Goal: Task Accomplishment & Management: Use online tool/utility

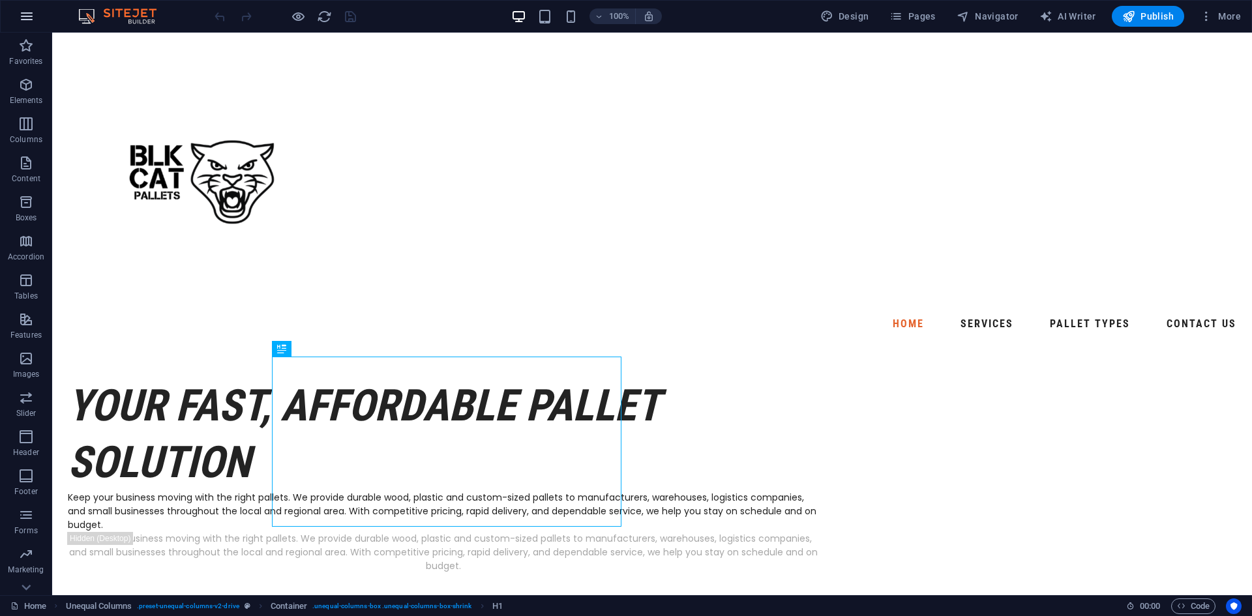
click at [28, 12] on icon "button" at bounding box center [27, 16] width 16 height 16
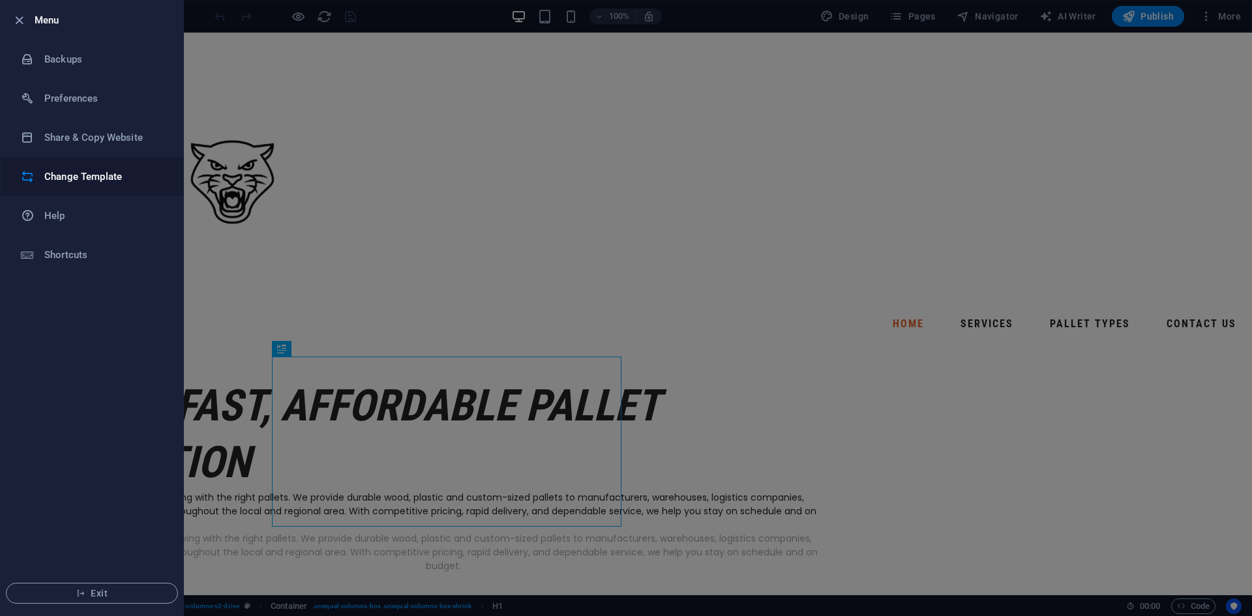
click at [78, 179] on h6 "Change Template" at bounding box center [104, 177] width 121 height 16
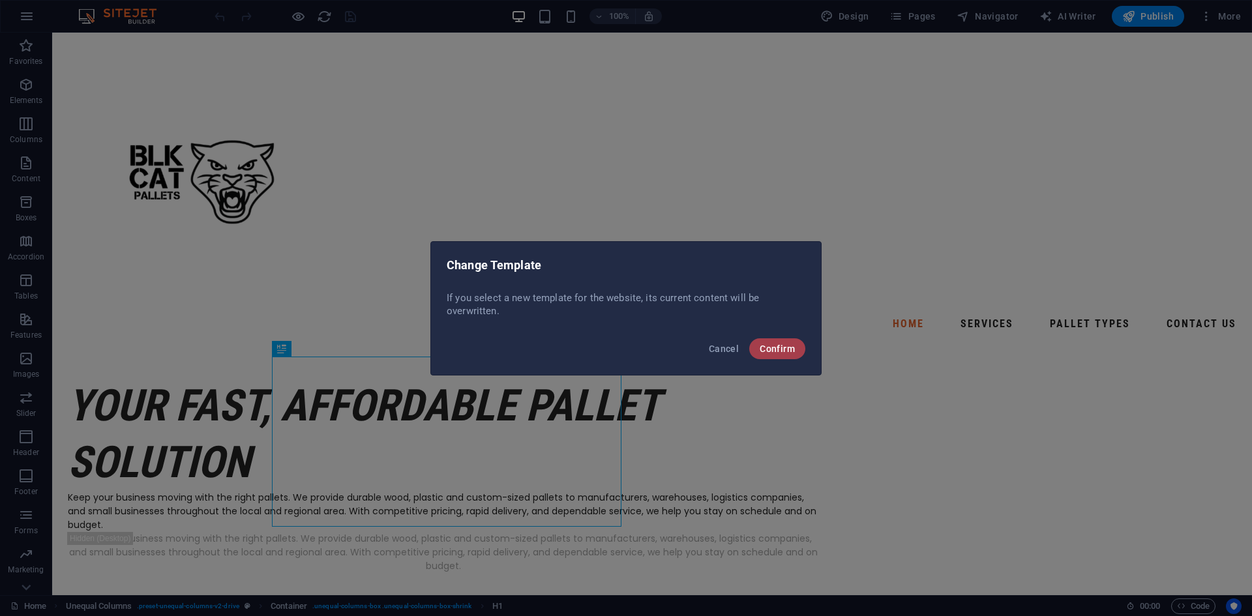
click at [789, 350] on span "Confirm" at bounding box center [777, 349] width 35 height 10
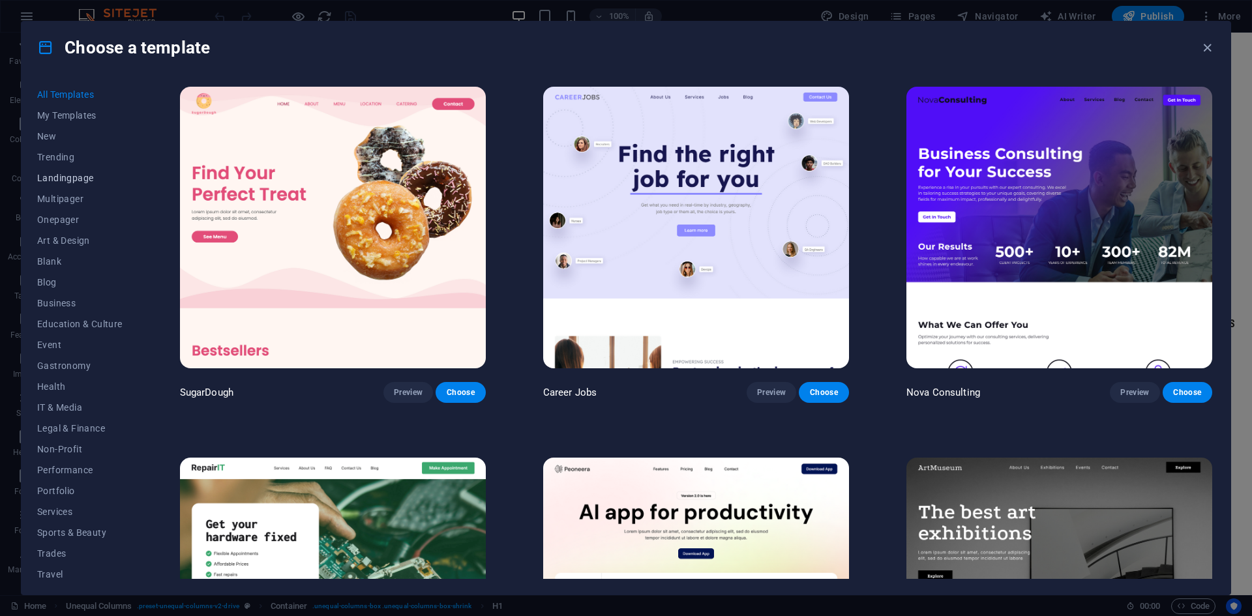
click at [55, 174] on span "Landingpage" at bounding box center [79, 178] width 85 height 10
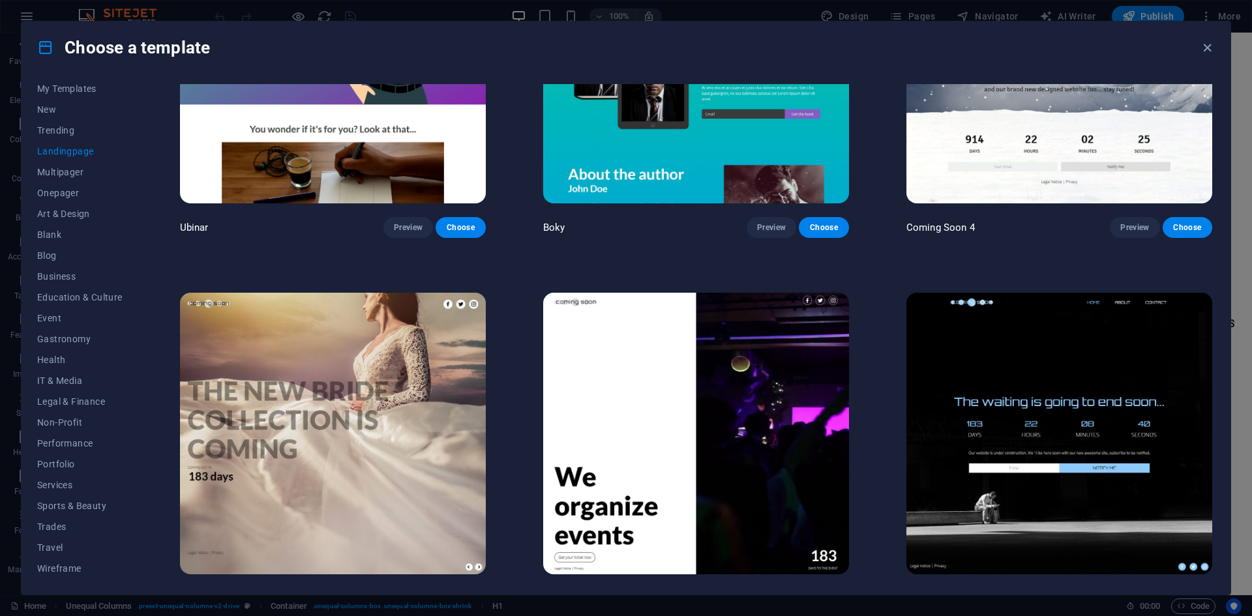
scroll to position [2780, 0]
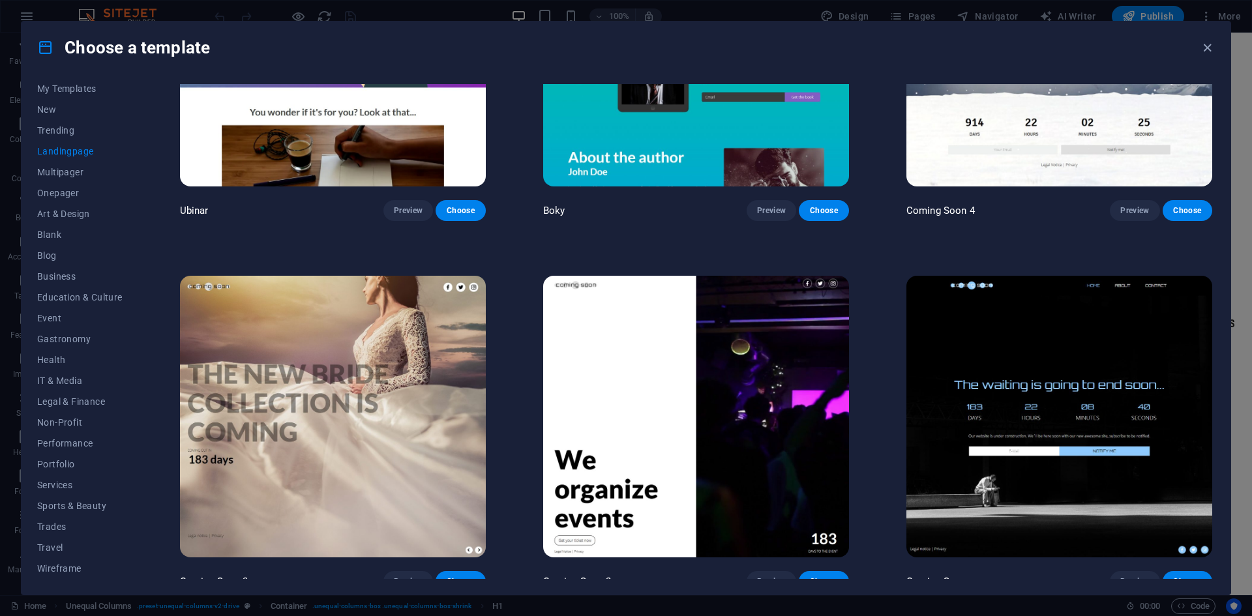
click at [646, 379] on img at bounding box center [696, 417] width 306 height 282
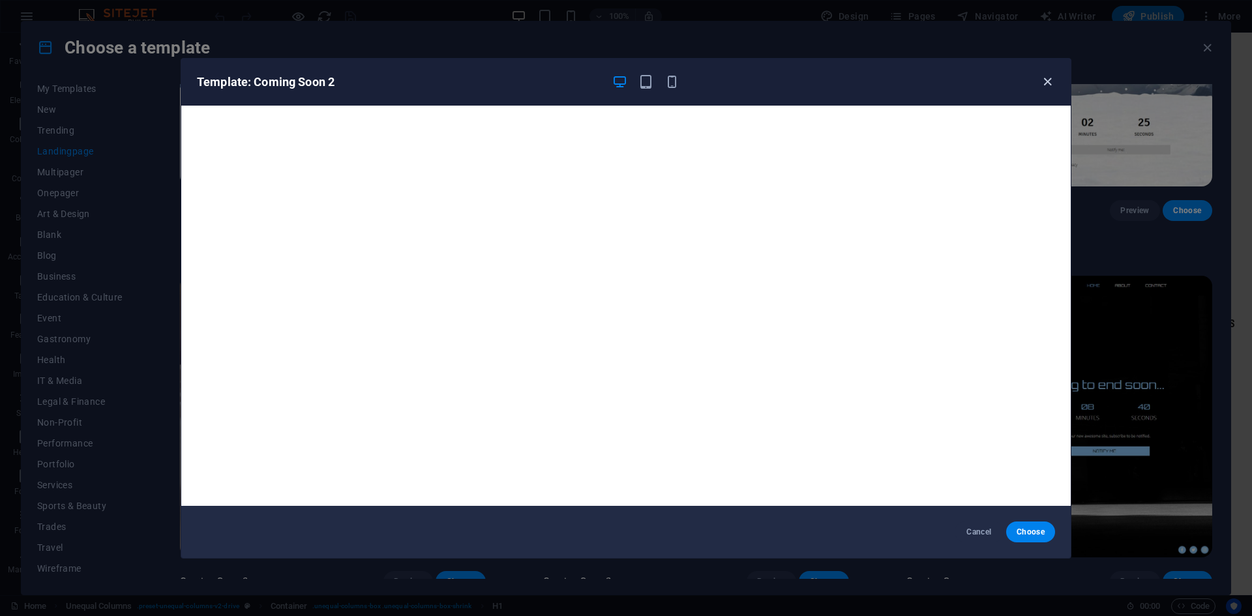
click at [1041, 83] on icon "button" at bounding box center [1047, 81] width 15 height 15
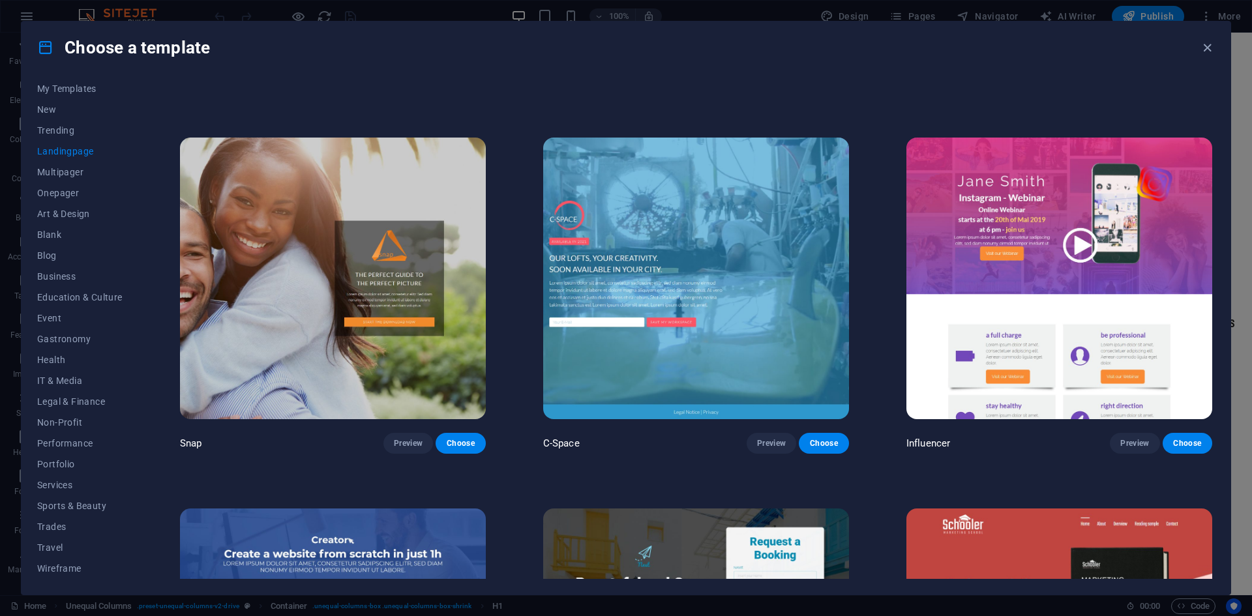
scroll to position [1500, 0]
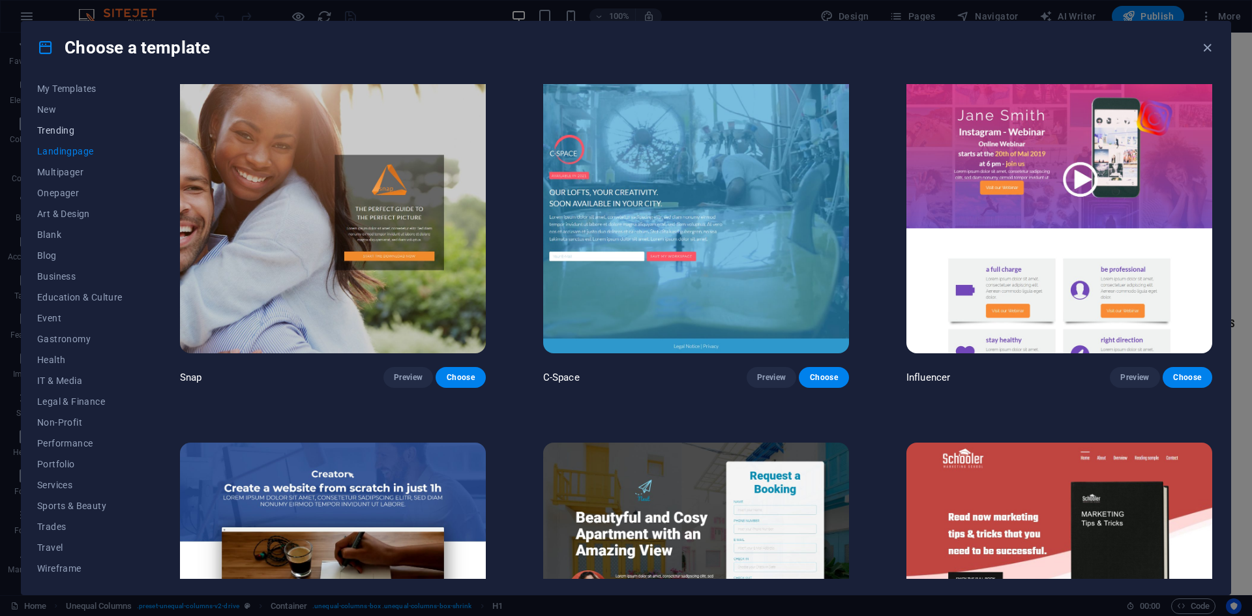
click at [55, 125] on span "Trending" at bounding box center [79, 130] width 85 height 10
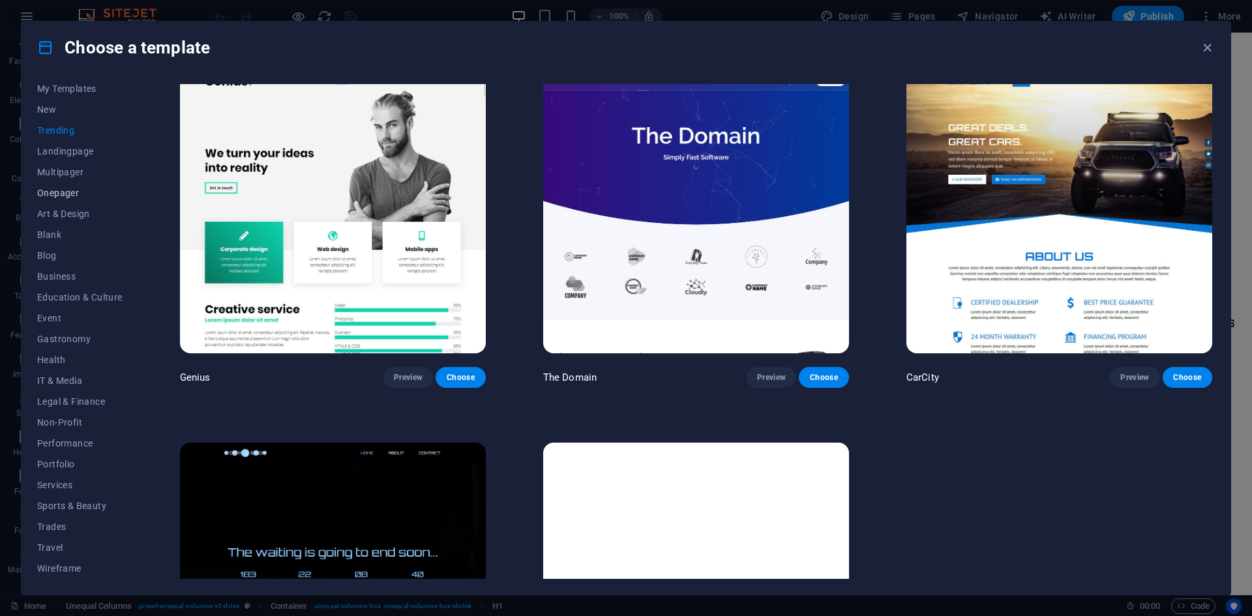
click at [65, 190] on span "Onepager" at bounding box center [79, 193] width 85 height 10
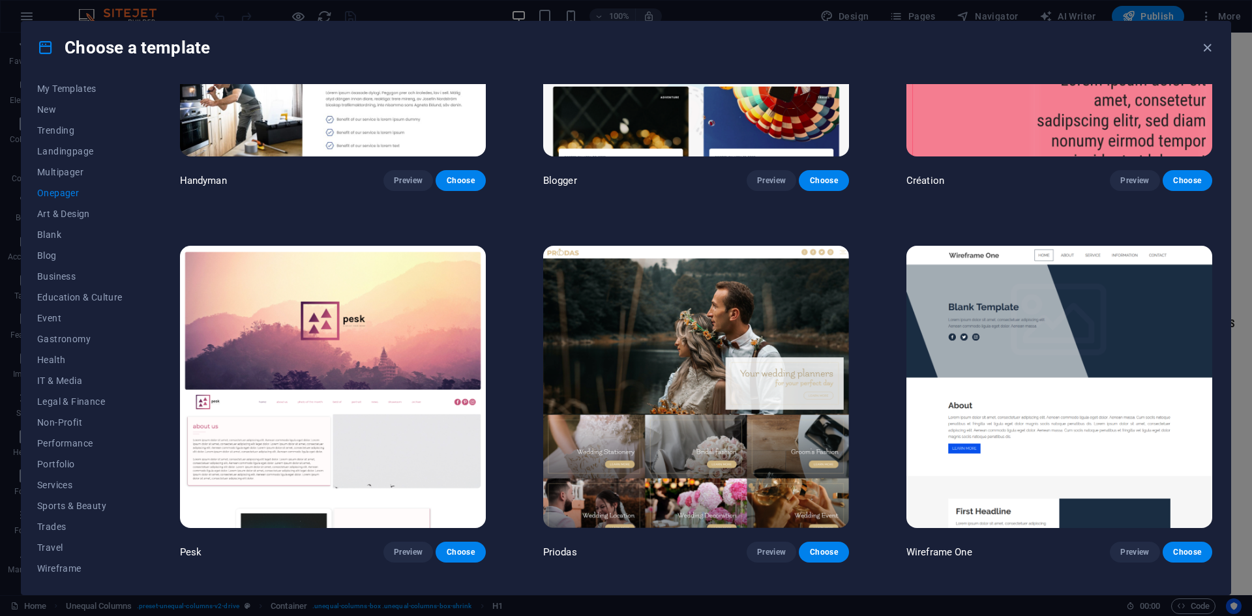
scroll to position [2087, 0]
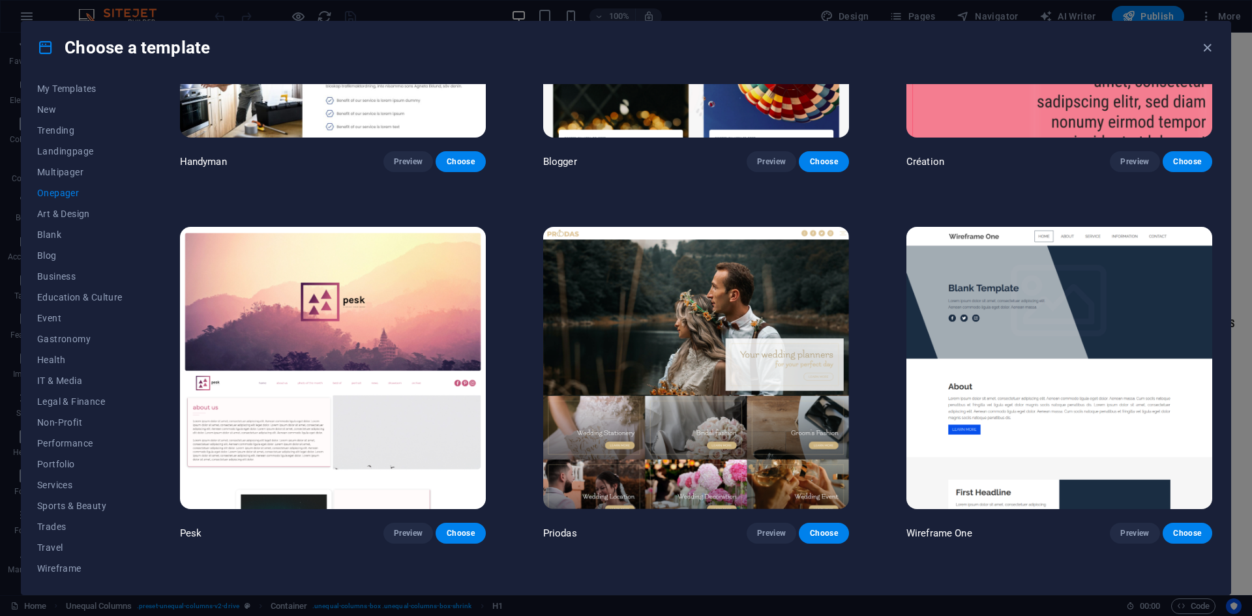
click at [1051, 320] on img at bounding box center [1059, 368] width 306 height 282
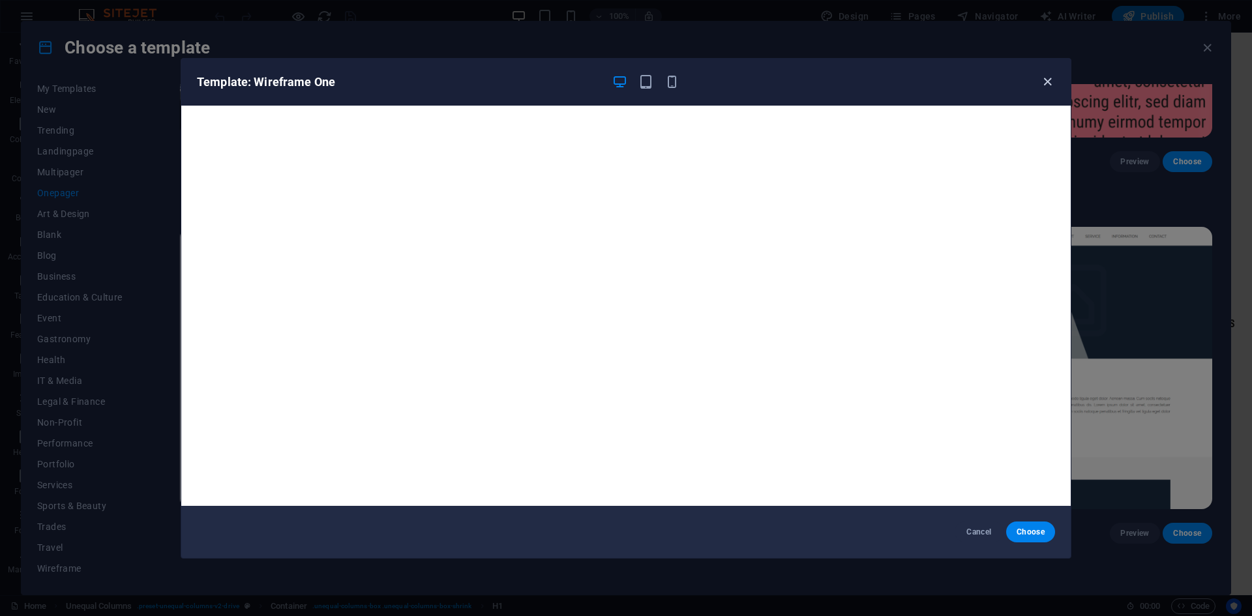
click at [1052, 80] on icon "button" at bounding box center [1047, 81] width 15 height 15
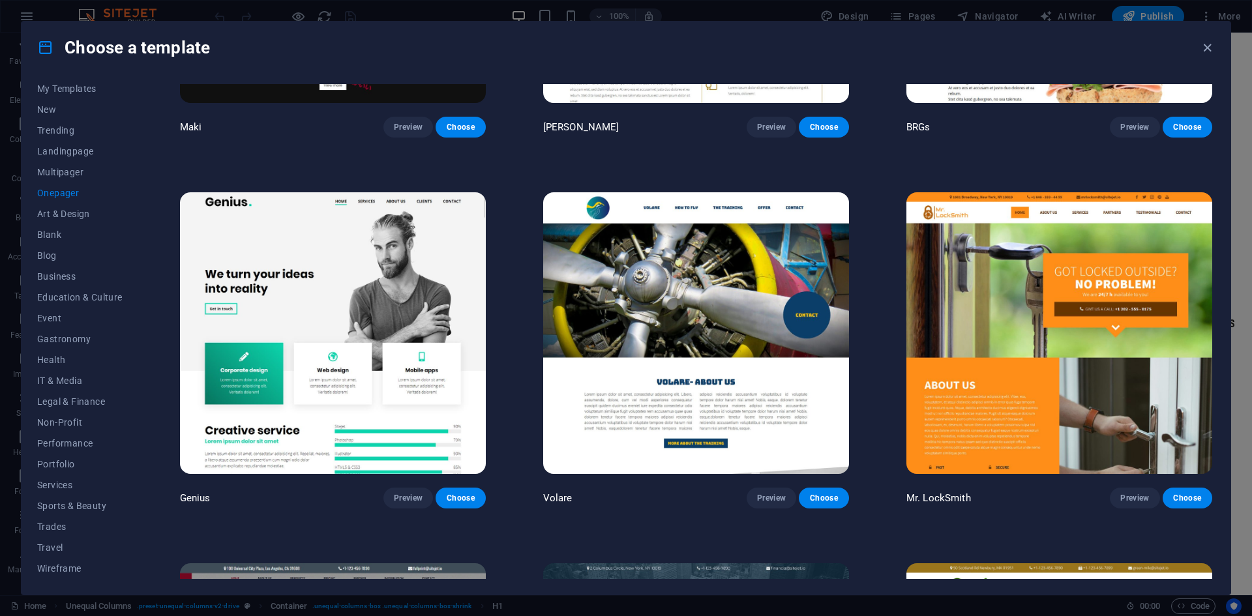
scroll to position [3651, 0]
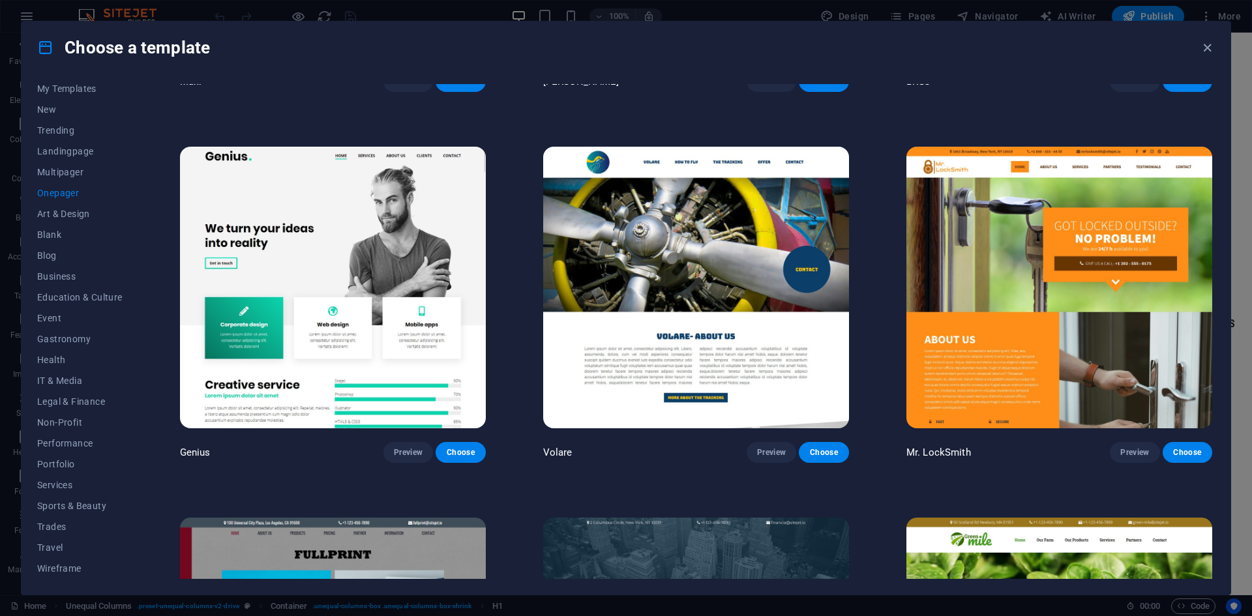
click at [342, 218] on img at bounding box center [333, 288] width 306 height 282
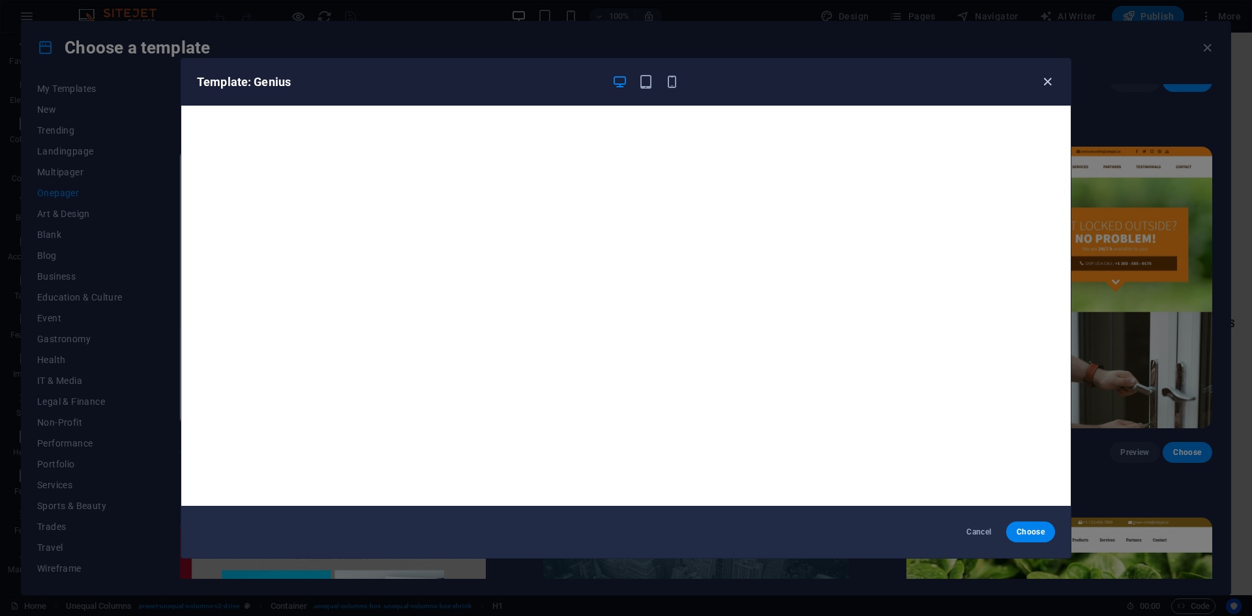
click at [1045, 75] on icon "button" at bounding box center [1047, 81] width 15 height 15
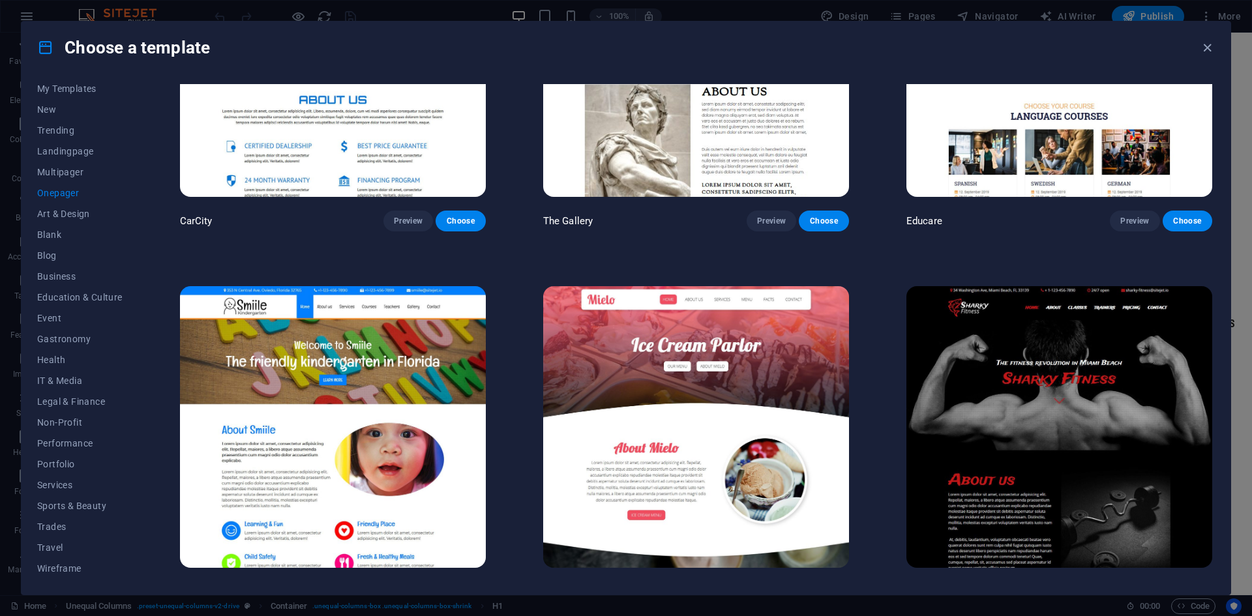
scroll to position [4629, 0]
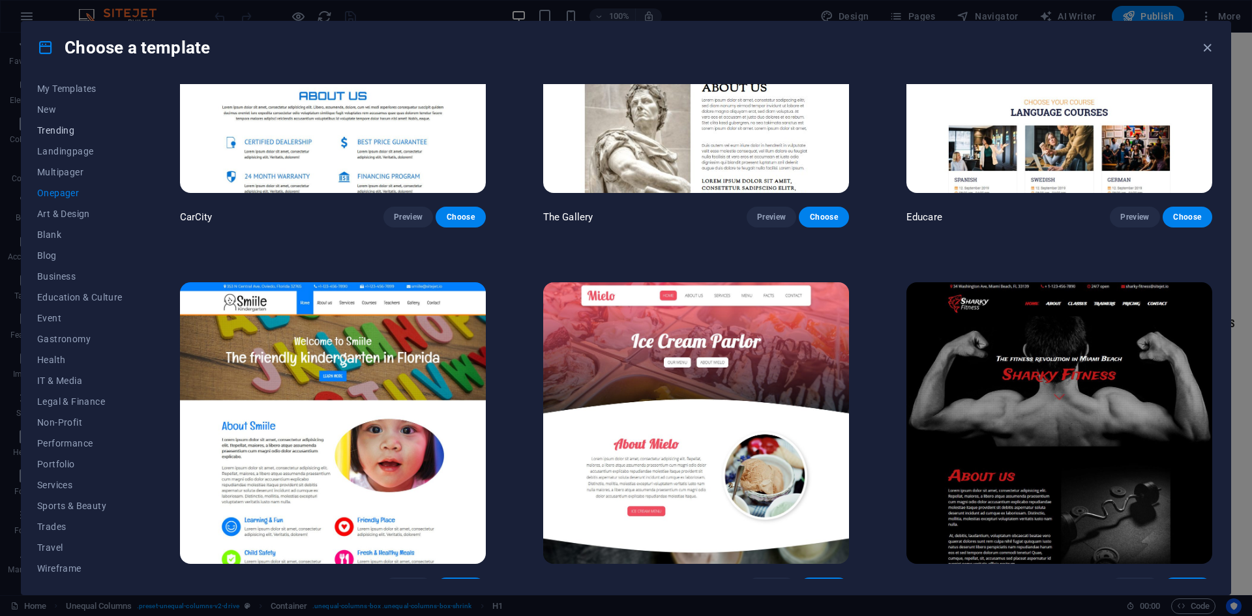
click at [63, 125] on span "Trending" at bounding box center [79, 130] width 85 height 10
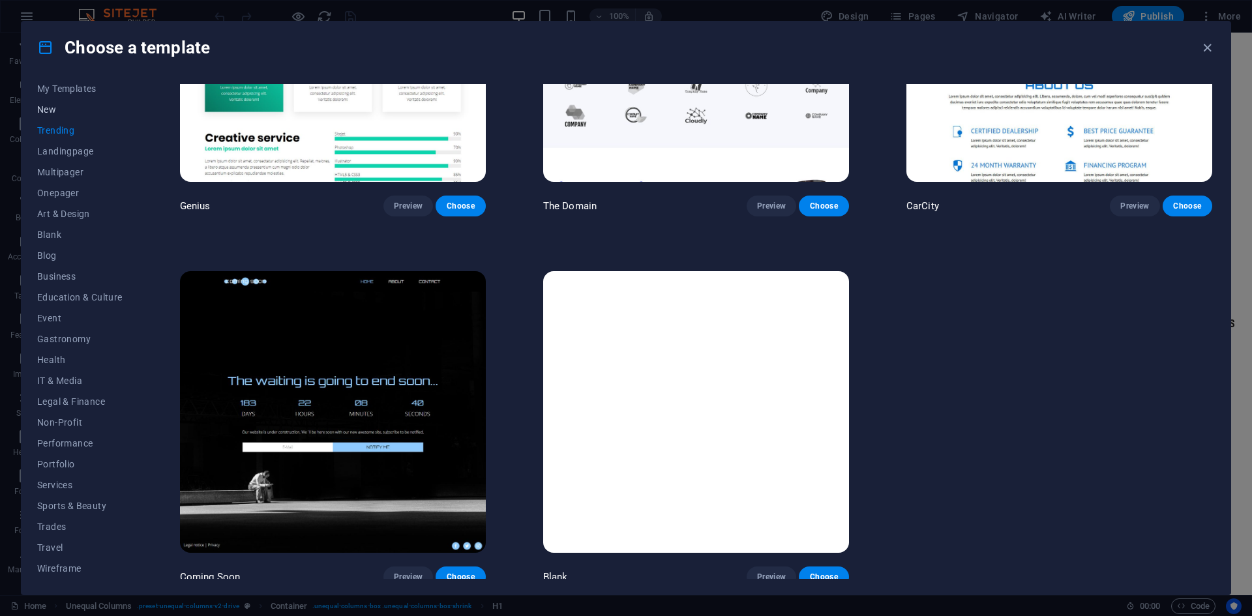
click at [50, 110] on span "New" at bounding box center [79, 109] width 85 height 10
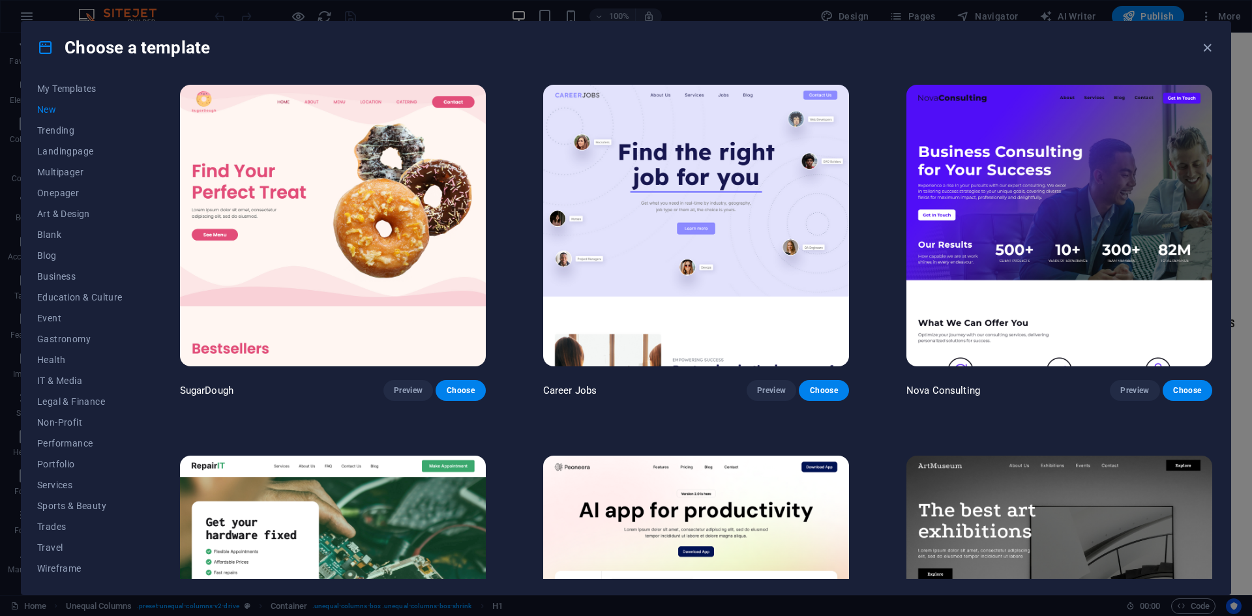
scroll to position [0, 0]
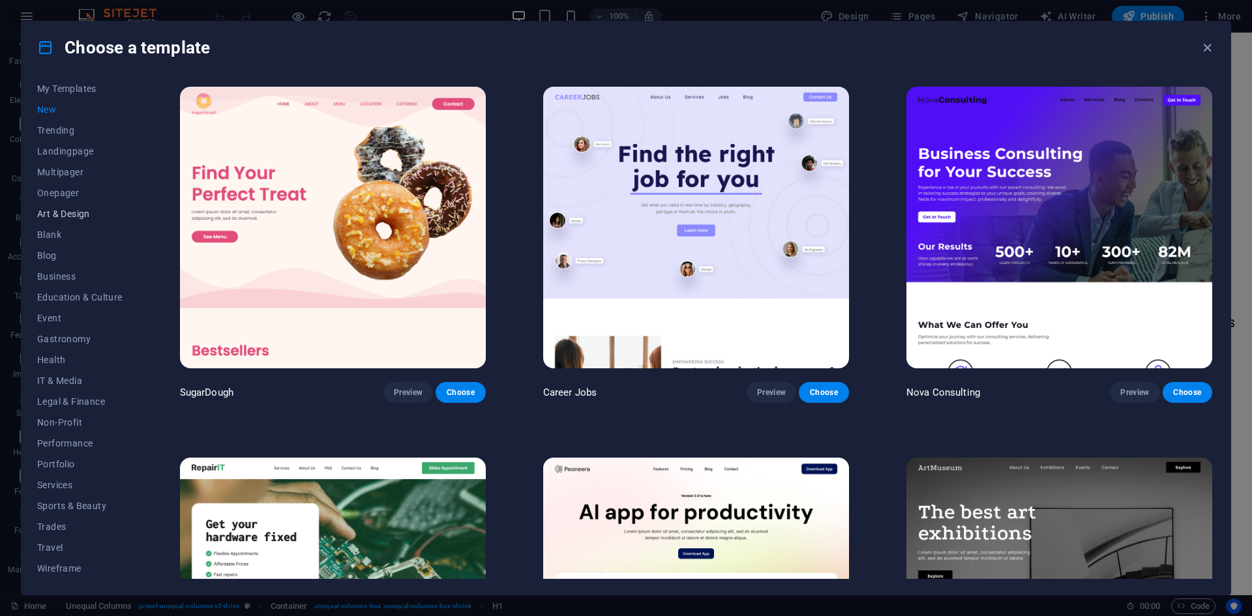
click at [68, 210] on span "Art & Design" at bounding box center [79, 214] width 85 height 10
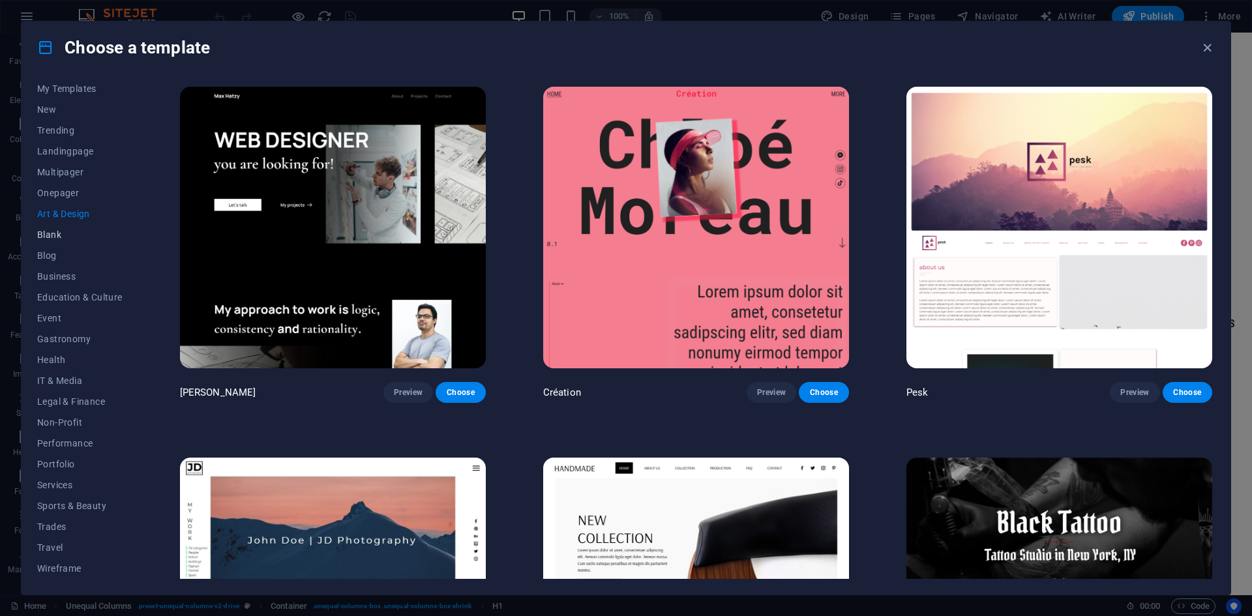
click at [52, 240] on button "Blank" at bounding box center [79, 234] width 85 height 21
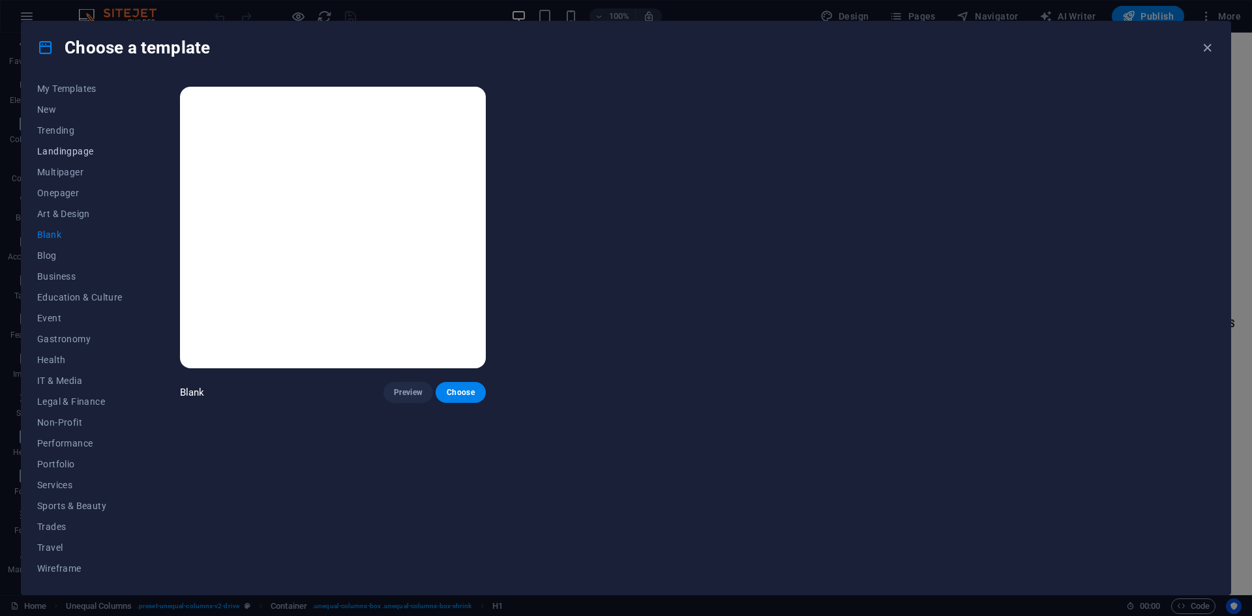
click at [64, 152] on span "Landingpage" at bounding box center [79, 151] width 85 height 10
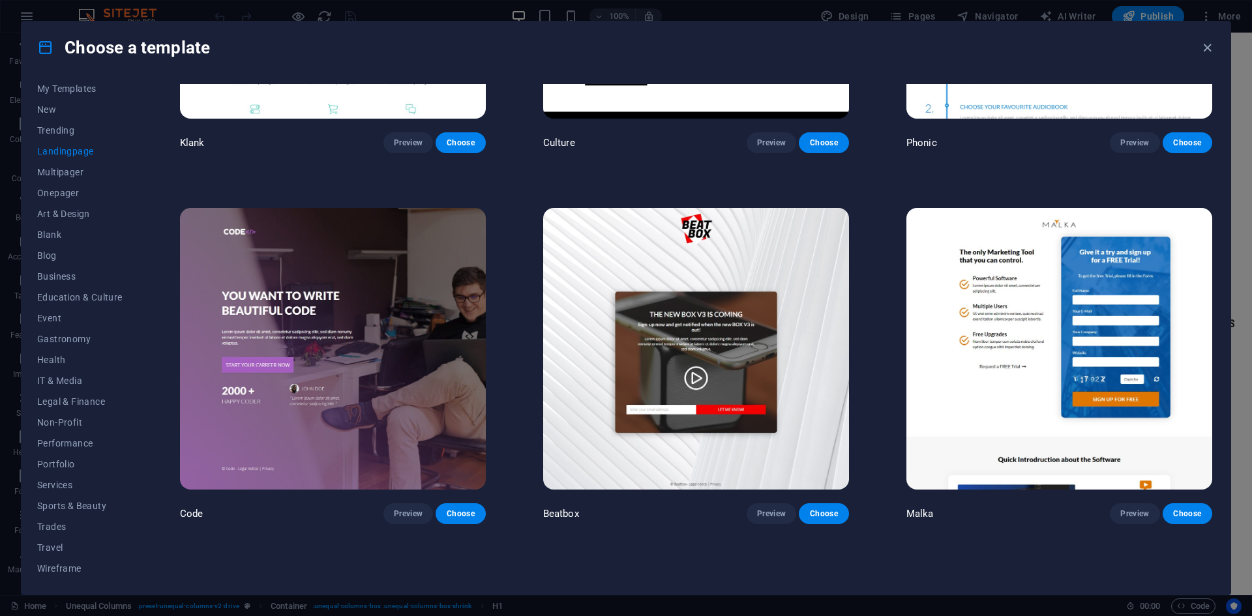
scroll to position [261, 0]
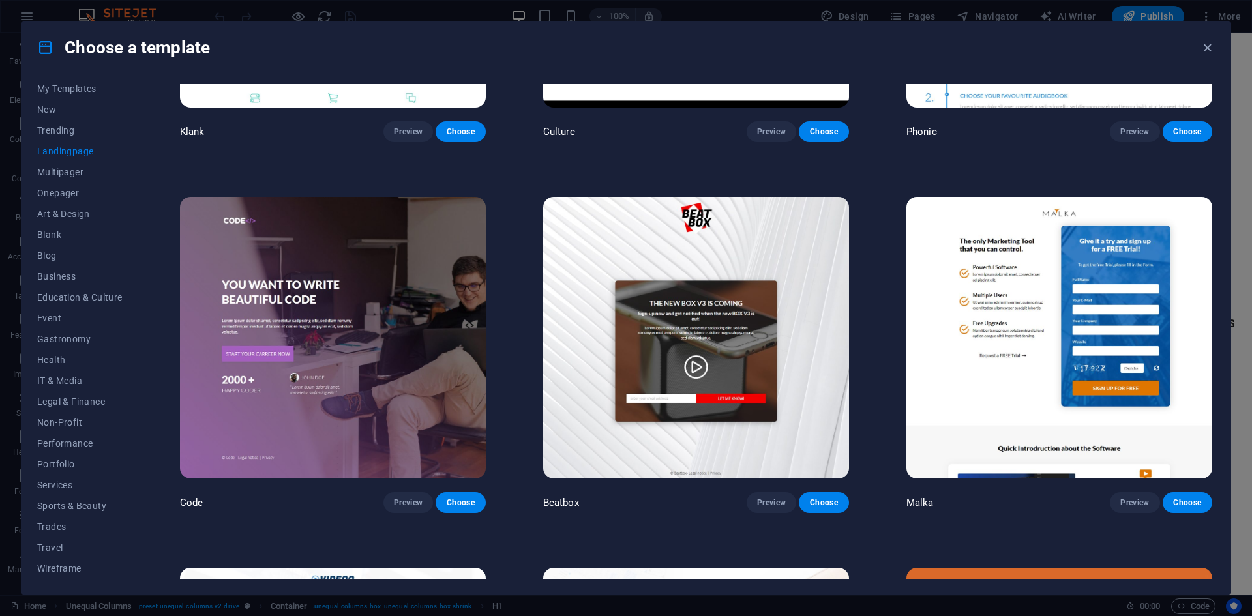
click at [811, 252] on img at bounding box center [696, 338] width 306 height 282
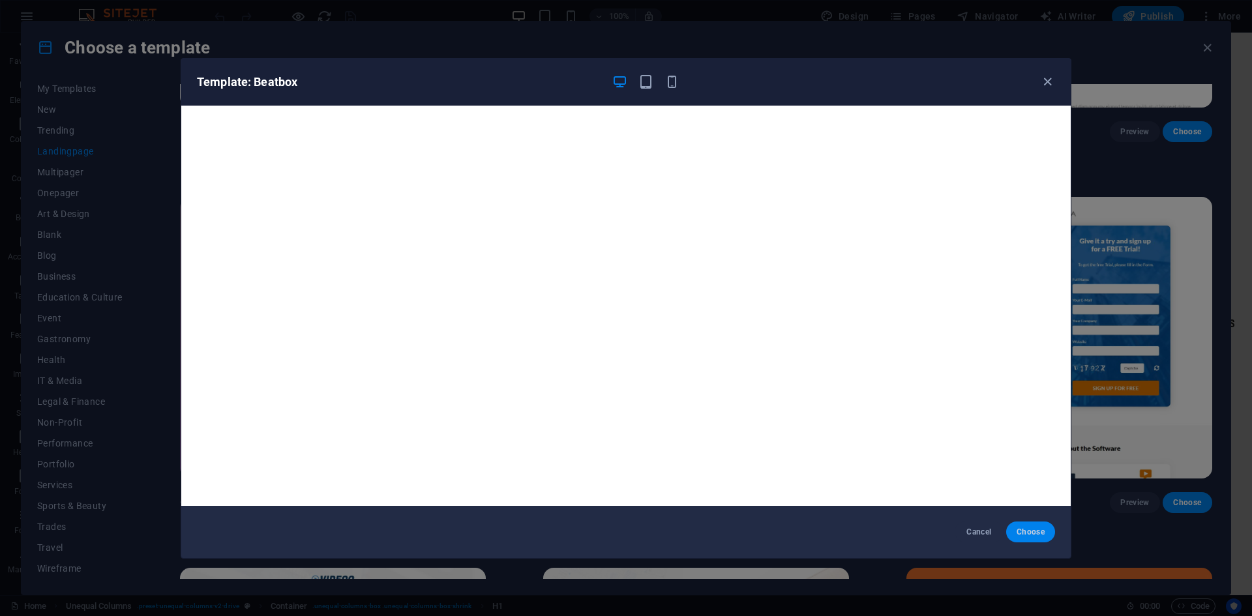
click at [1031, 531] on span "Choose" at bounding box center [1031, 532] width 28 height 10
